Goal: Transaction & Acquisition: Purchase product/service

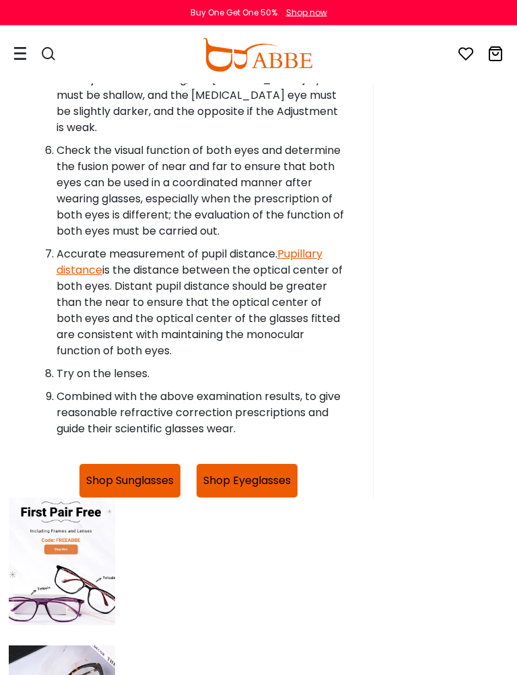
scroll to position [3651, 17]
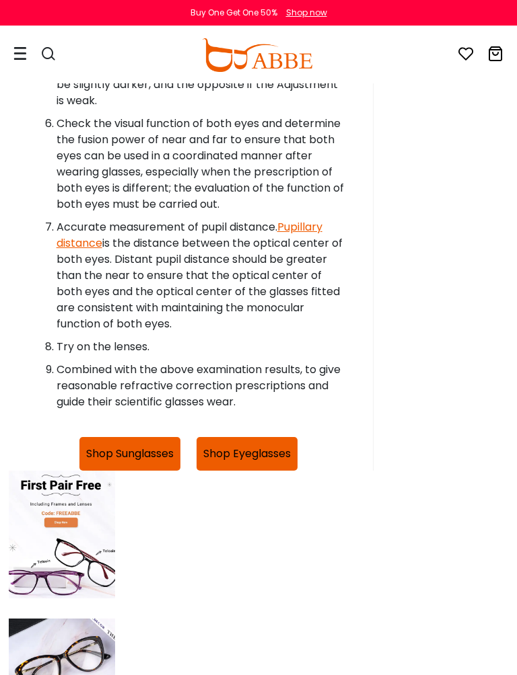
click at [271, 437] on button "Shop Eyeglasses" at bounding box center [246, 454] width 101 height 34
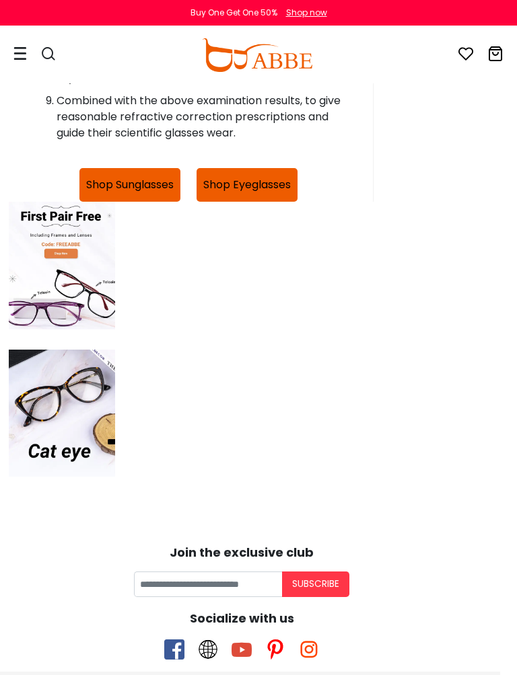
scroll to position [3963, 17]
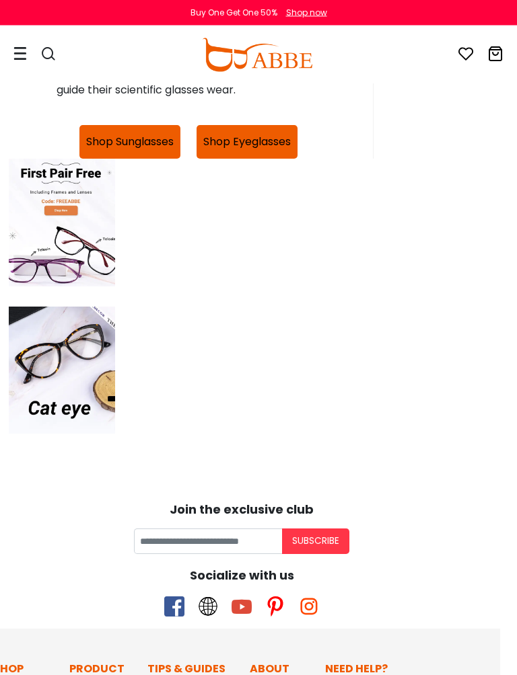
click at [65, 307] on img at bounding box center [62, 371] width 106 height 128
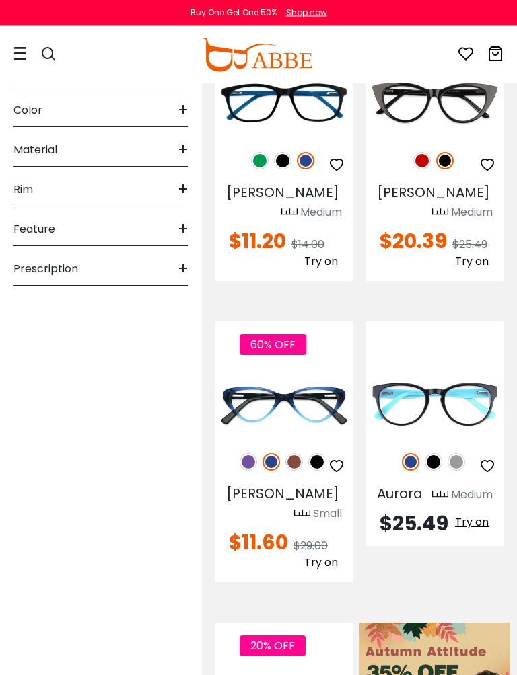
scroll to position [180, 0]
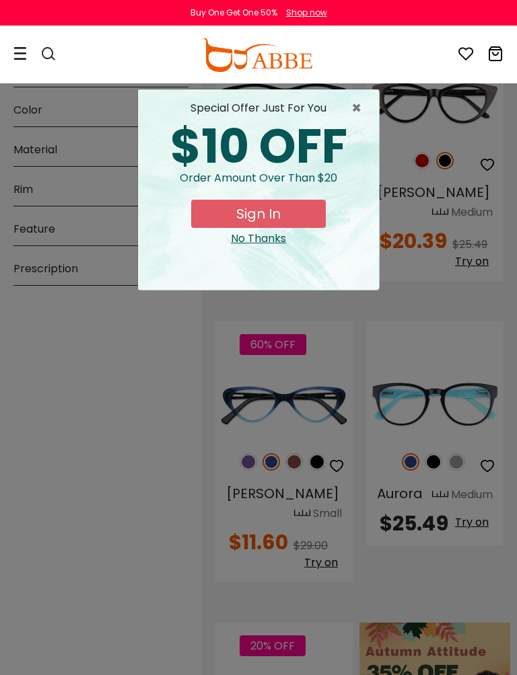
click at [271, 234] on div "No Thanks" at bounding box center [258, 239] width 219 height 16
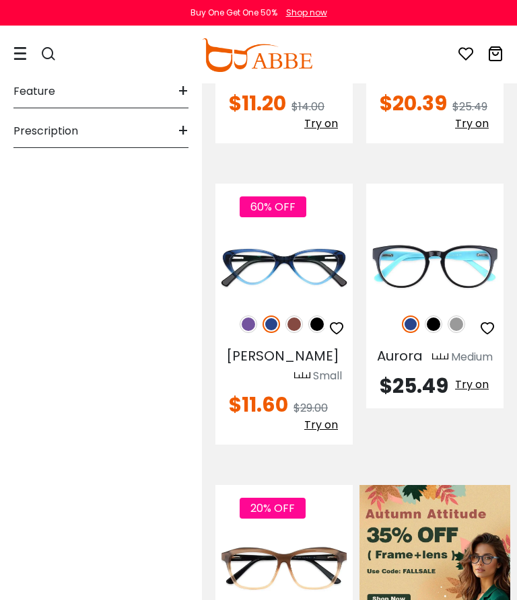
scroll to position [0, 0]
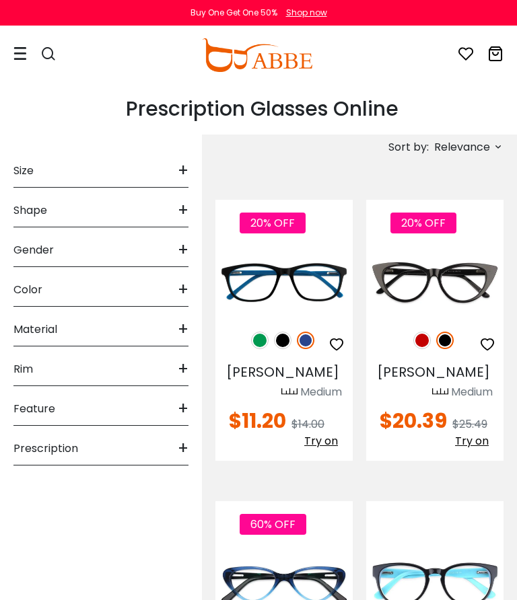
click at [59, 209] on div "Shape +" at bounding box center [100, 208] width 175 height 40
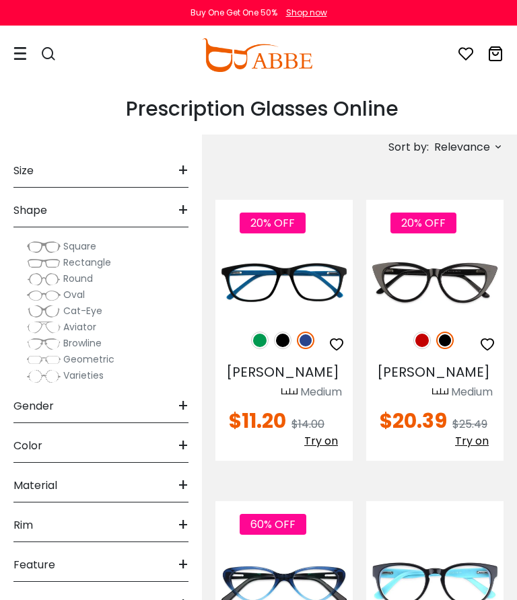
click at [88, 314] on span "Cat-Eye" at bounding box center [82, 310] width 39 height 13
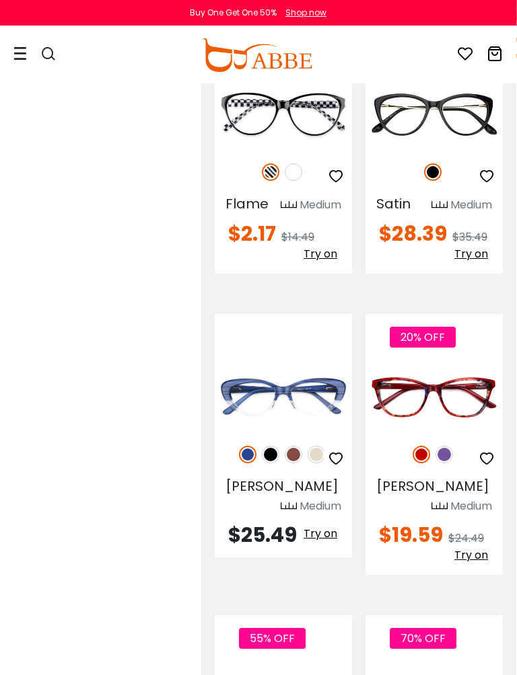
scroll to position [3411, 1]
click at [438, 446] on img at bounding box center [443, 454] width 17 height 17
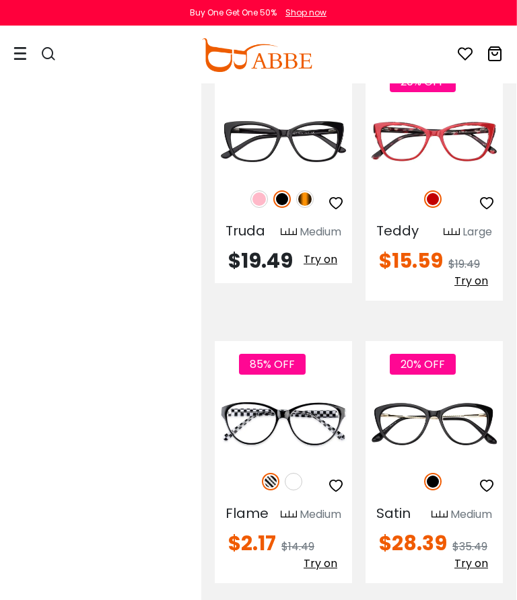
scroll to position [3097, 0]
